Goal: Communication & Community: Answer question/provide support

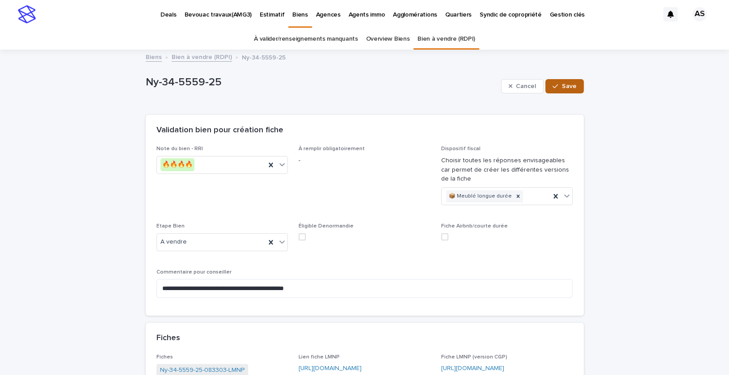
click at [557, 82] on button "Save" at bounding box center [565, 86] width 38 height 14
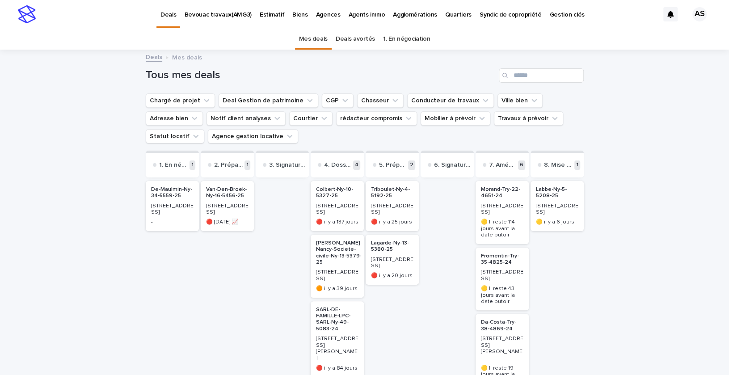
click at [165, 211] on div "De-Maulmin-Ny-34-5559-25 [STREET_ADDRESS] -" at bounding box center [172, 206] width 53 height 50
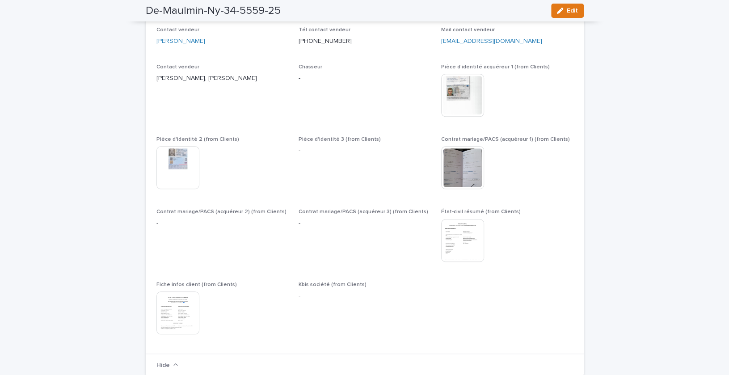
scroll to position [415, 0]
click at [452, 250] on img at bounding box center [462, 238] width 43 height 43
click at [186, 162] on img at bounding box center [178, 165] width 43 height 43
click at [458, 108] on img at bounding box center [462, 93] width 43 height 43
click at [189, 178] on img at bounding box center [178, 165] width 43 height 43
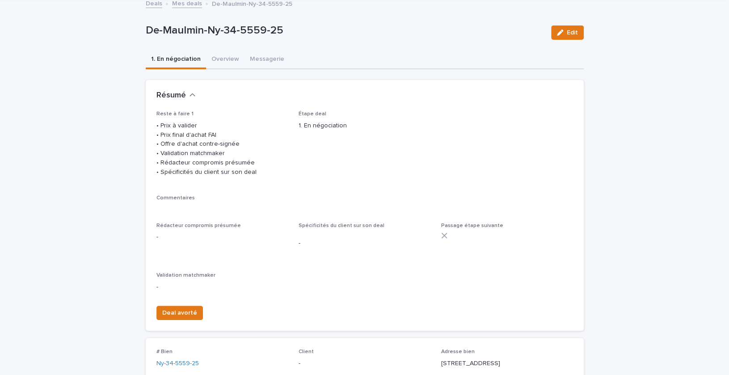
scroll to position [487, 0]
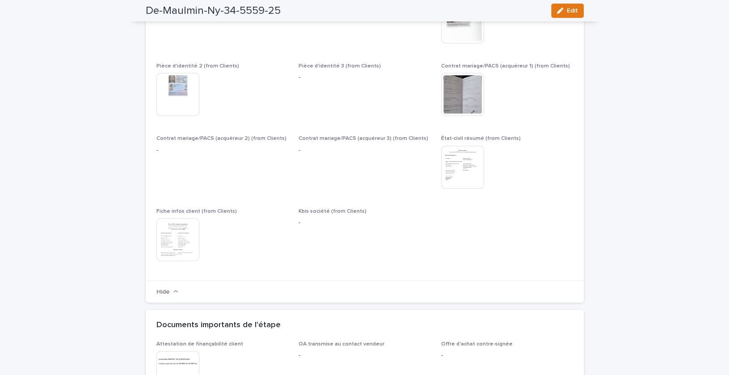
click at [159, 257] on img at bounding box center [178, 239] width 43 height 43
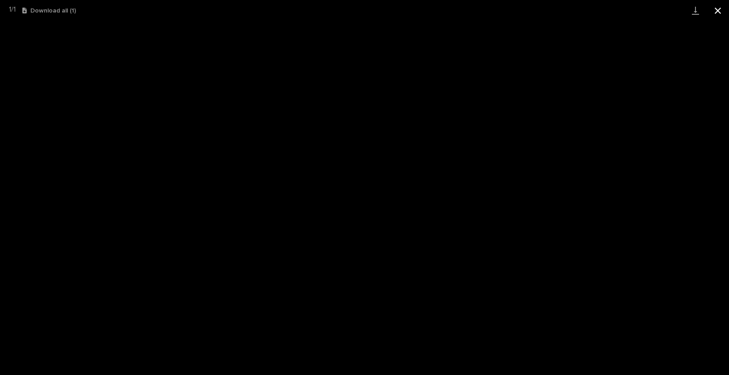
click at [716, 11] on button "Close gallery" at bounding box center [718, 10] width 22 height 21
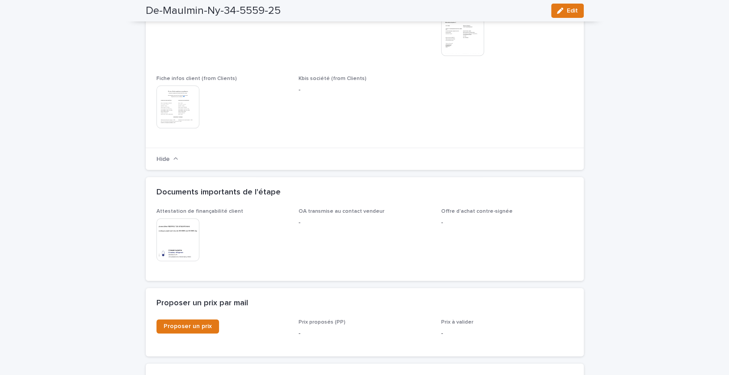
scroll to position [617, 0]
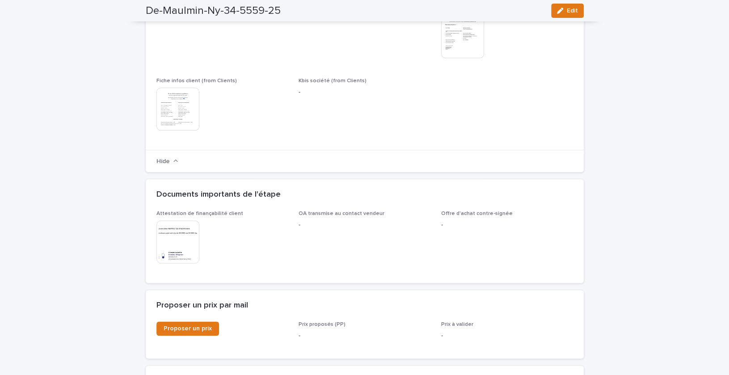
click at [184, 254] on img at bounding box center [178, 241] width 43 height 43
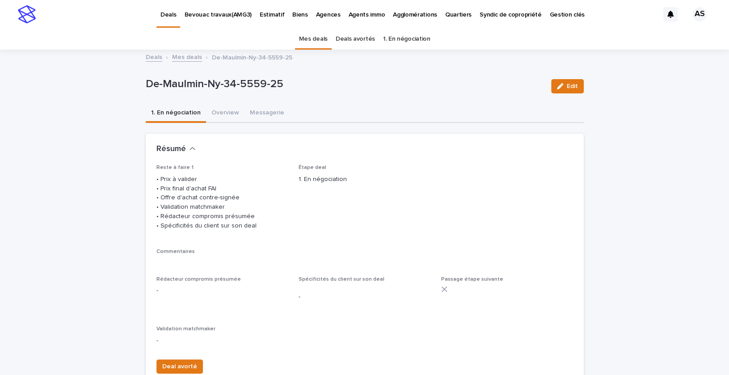
click at [168, 16] on p "Deals" at bounding box center [169, 9] width 16 height 19
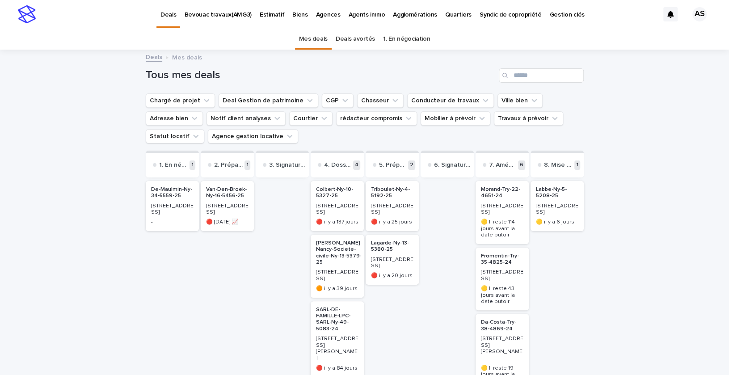
click at [223, 217] on div "🔴 [DATE] 📈" at bounding box center [227, 221] width 42 height 8
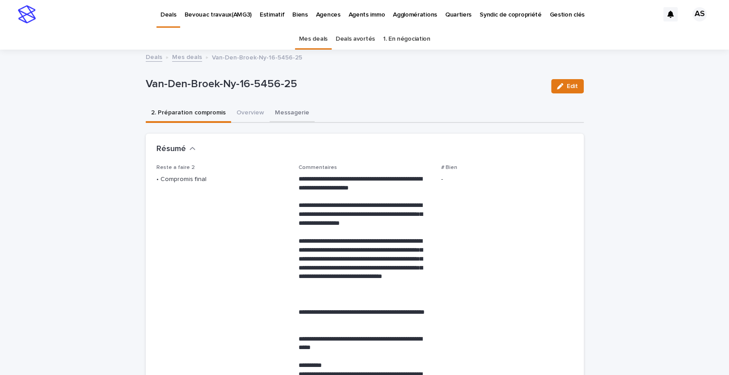
click at [285, 114] on button "Messagerie" at bounding box center [292, 113] width 45 height 19
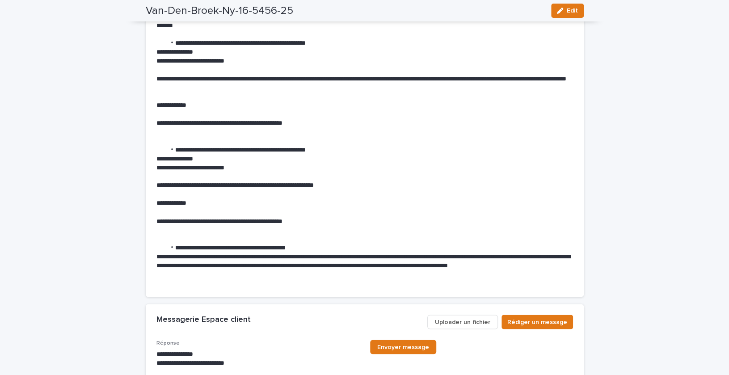
scroll to position [1096, 0]
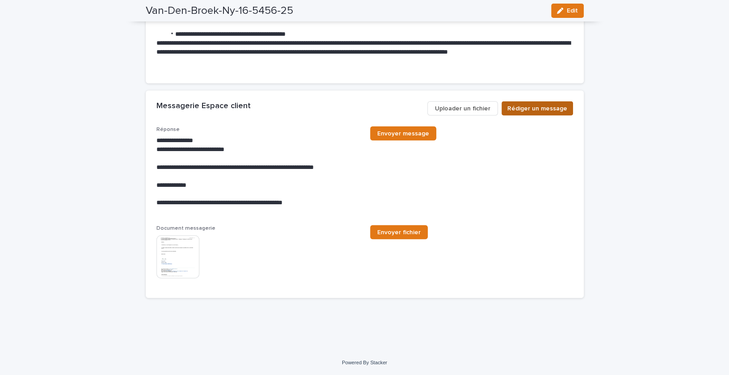
click at [534, 107] on span "Rédiger un message" at bounding box center [538, 108] width 60 height 9
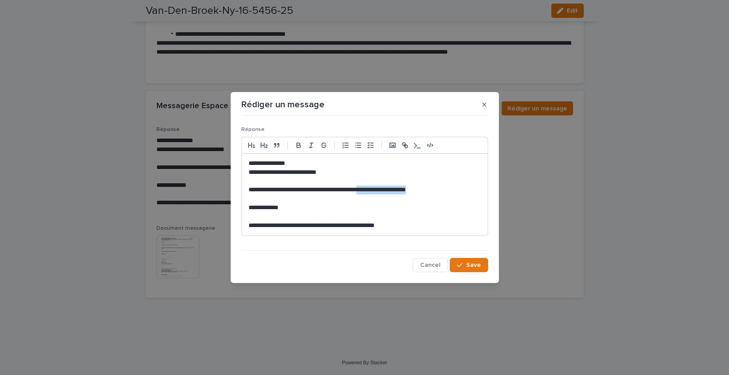
drag, startPoint x: 452, startPoint y: 191, endPoint x: 347, endPoint y: 191, distance: 105.5
click at [347, 191] on p "**********" at bounding box center [365, 190] width 233 height 9
click at [463, 166] on p "**********" at bounding box center [365, 163] width 233 height 9
drag, startPoint x: 456, startPoint y: 191, endPoint x: 233, endPoint y: 177, distance: 223.1
click at [233, 177] on section "**********" at bounding box center [365, 187] width 268 height 191
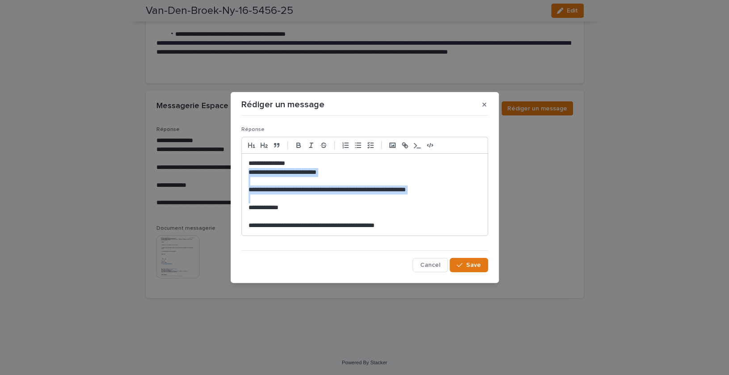
drag, startPoint x: 249, startPoint y: 172, endPoint x: 485, endPoint y: 201, distance: 237.8
click at [485, 201] on div "**********" at bounding box center [365, 195] width 246 height 82
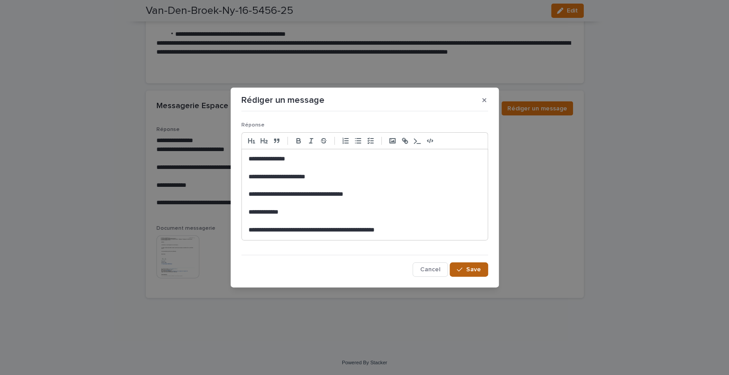
click at [474, 267] on span "Save" at bounding box center [473, 270] width 15 height 6
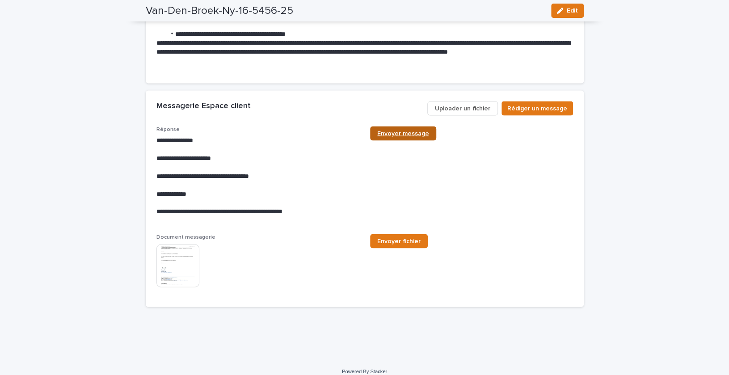
click at [413, 136] on link "Envoyer message" at bounding box center [403, 134] width 66 height 14
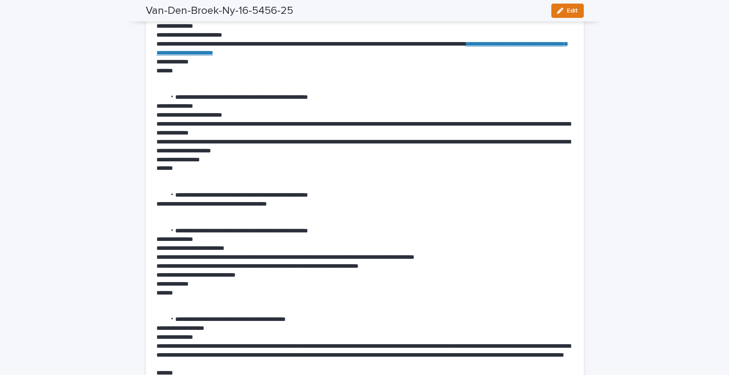
scroll to position [0, 0]
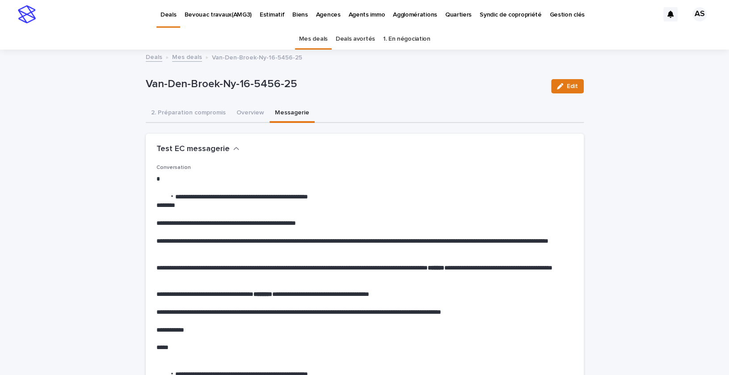
click at [154, 57] on link "Deals" at bounding box center [154, 56] width 17 height 10
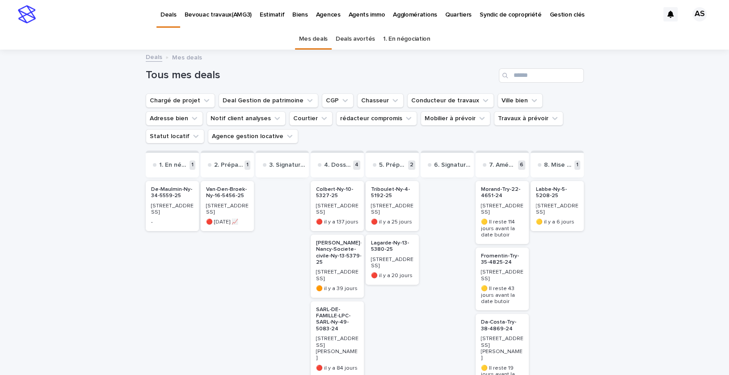
click at [161, 193] on p "De-Maulmin-Ny-34-5559-25" at bounding box center [172, 192] width 42 height 13
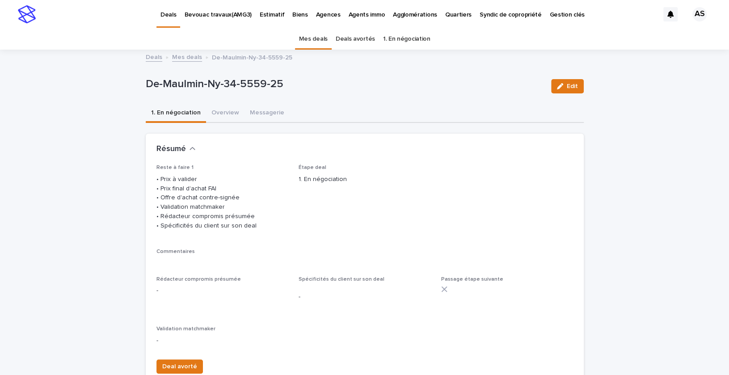
scroll to position [29, 0]
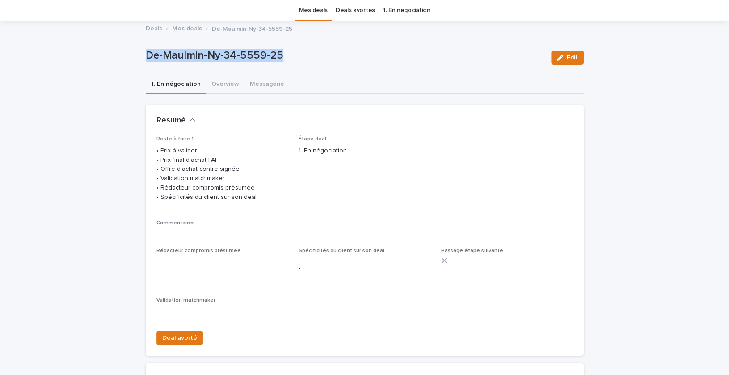
drag, startPoint x: 283, startPoint y: 56, endPoint x: 143, endPoint y: 58, distance: 140.4
copy p "De-Maulmin-Ny-34-5559-25"
